Goal: Task Accomplishment & Management: Use online tool/utility

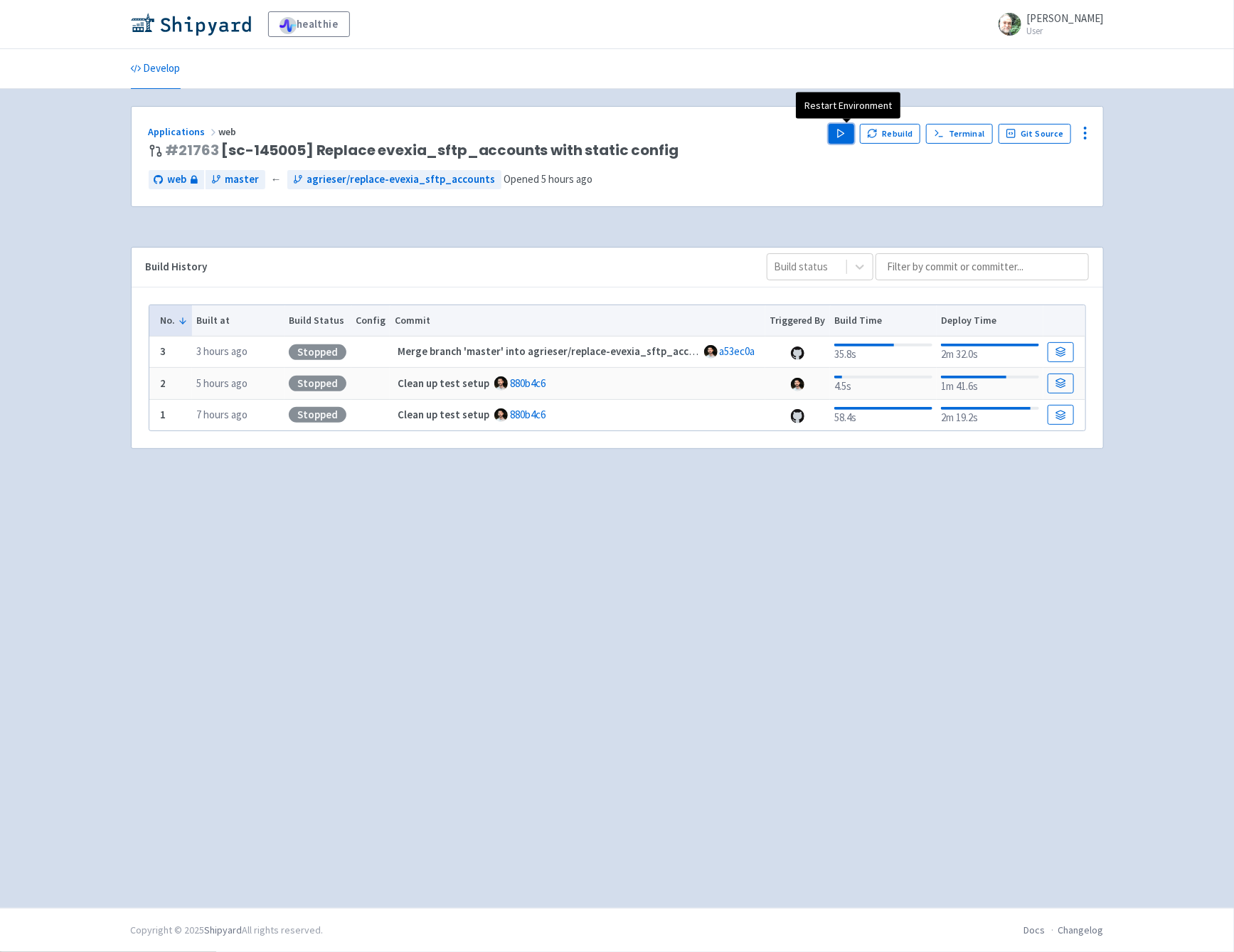
click at [843, 124] on button "Play" at bounding box center [842, 134] width 26 height 20
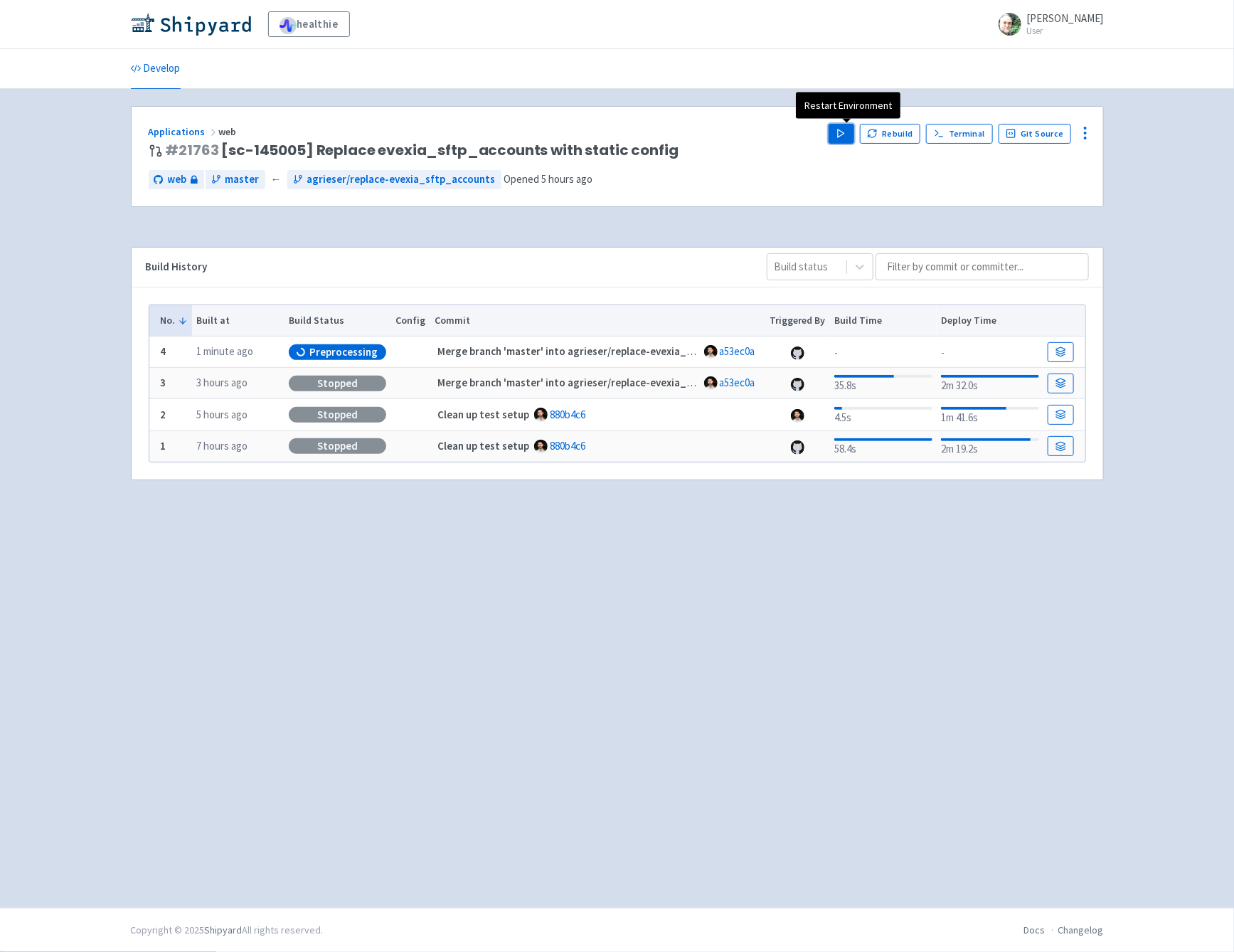
click at [845, 134] on polygon "button" at bounding box center [841, 133] width 6 height 8
click at [749, 176] on div "web master ← agrieser/replace-evexia_sftp_accounts Opened 5 hours ago" at bounding box center [618, 179] width 938 height 19
click at [704, 727] on div "Applications web # 21763 [sc-145005] Replace evexia_sftp_accounts with static c…" at bounding box center [618, 498] width 974 height 785
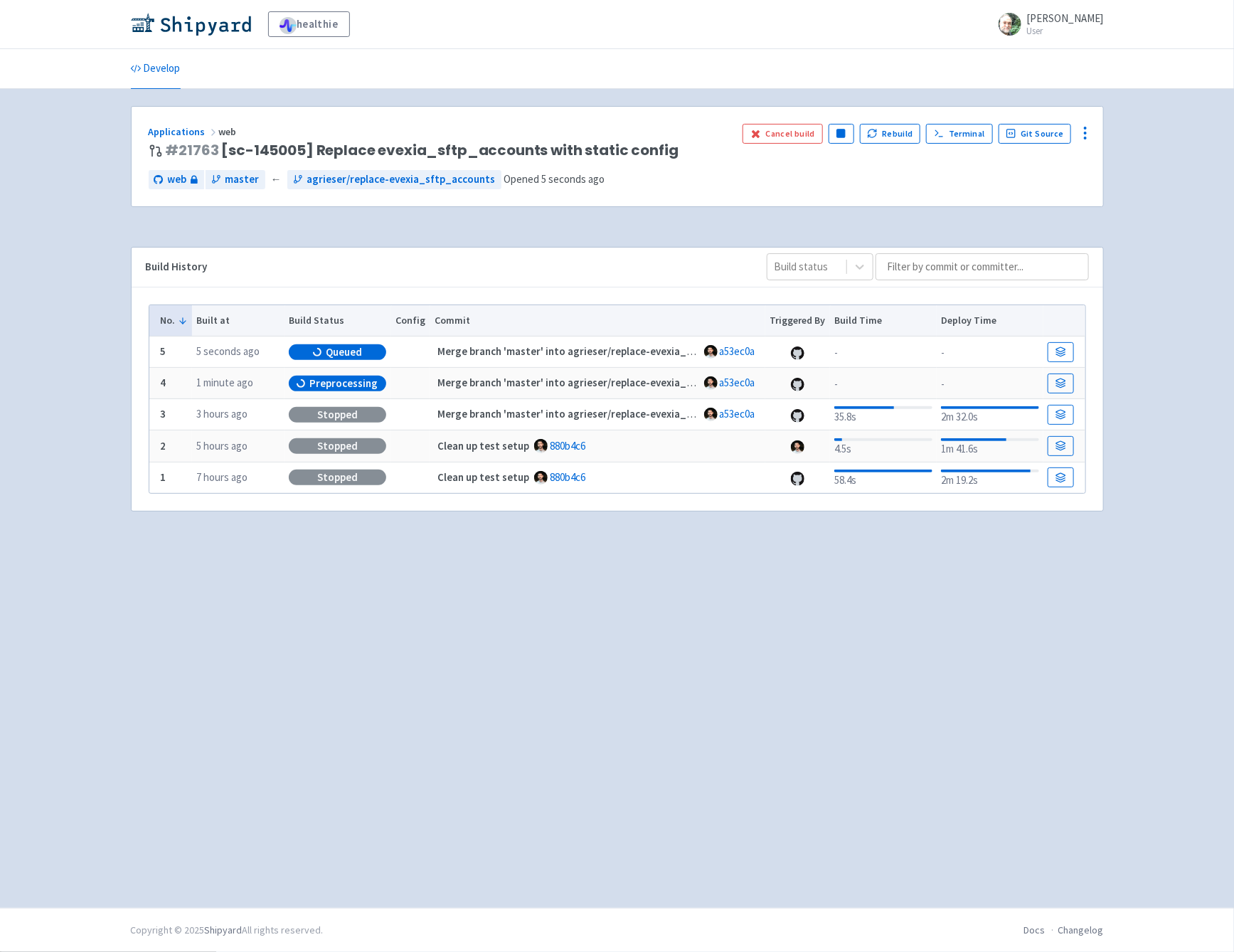
drag, startPoint x: 845, startPoint y: 761, endPoint x: 978, endPoint y: 893, distance: 187.4
click at [971, 889] on div "Applications web # 21763 [sc-145005] Replace evexia_sftp_accounts with static c…" at bounding box center [618, 498] width 974 height 785
